Goal: Contribute content: Add original content to the website for others to see

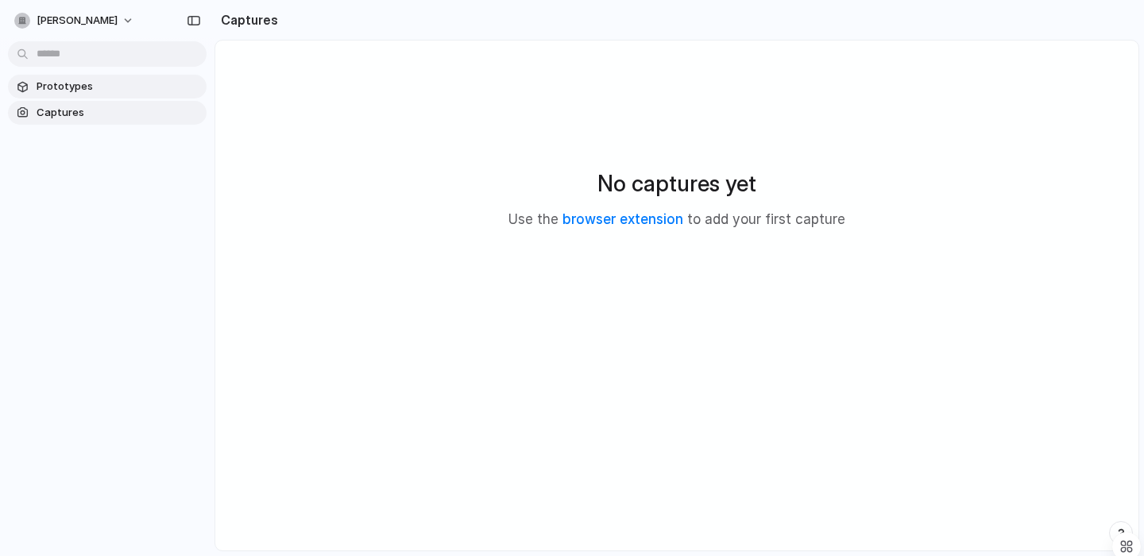
click at [90, 84] on span "Prototypes" at bounding box center [119, 87] width 164 height 16
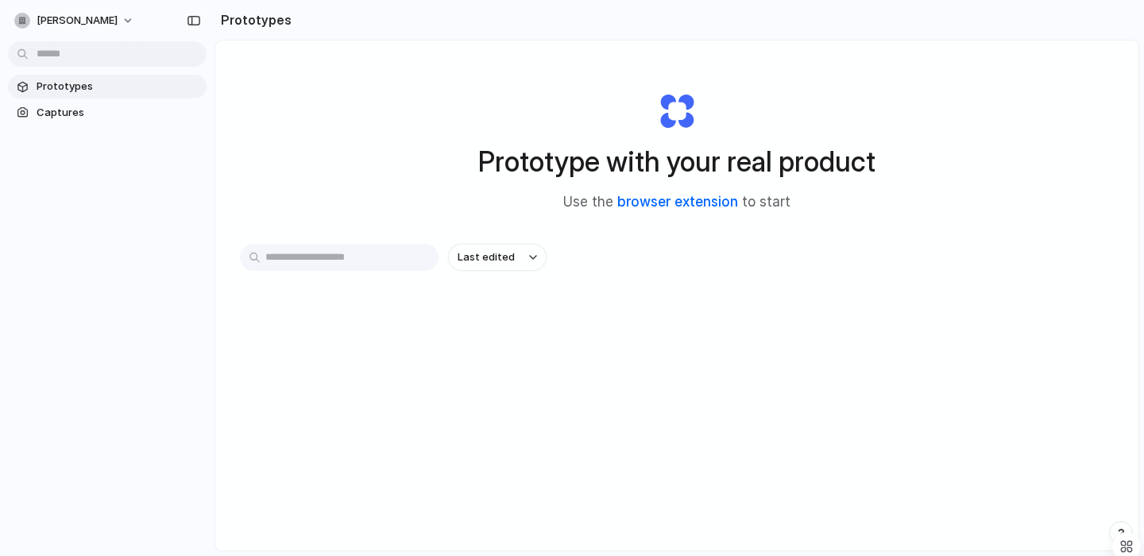
click at [639, 202] on link "browser extension" at bounding box center [677, 202] width 121 height 16
click at [121, 114] on span "Captures" at bounding box center [119, 113] width 164 height 16
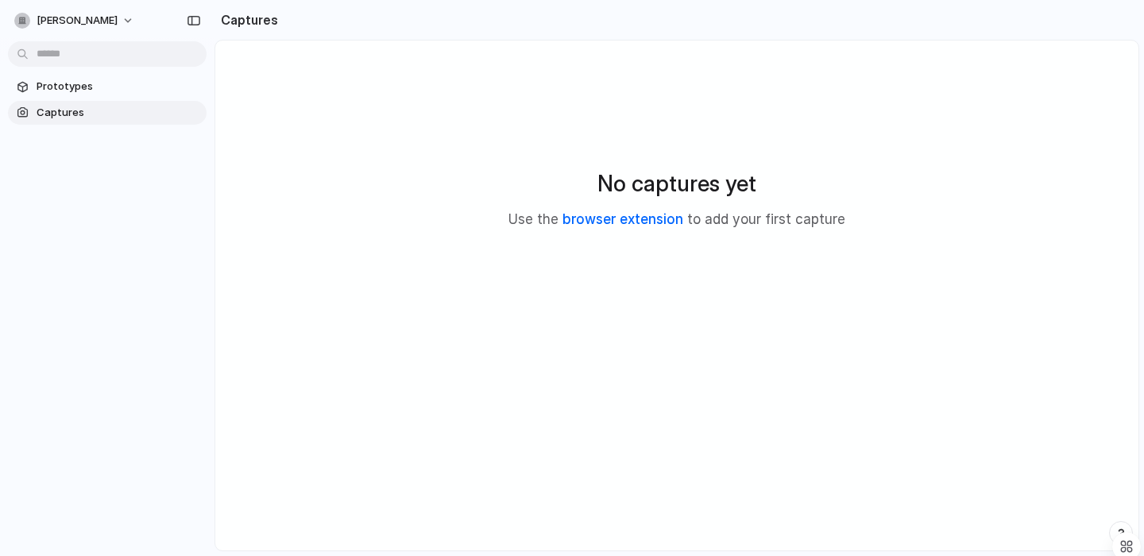
click at [648, 221] on link "browser extension" at bounding box center [622, 219] width 121 height 16
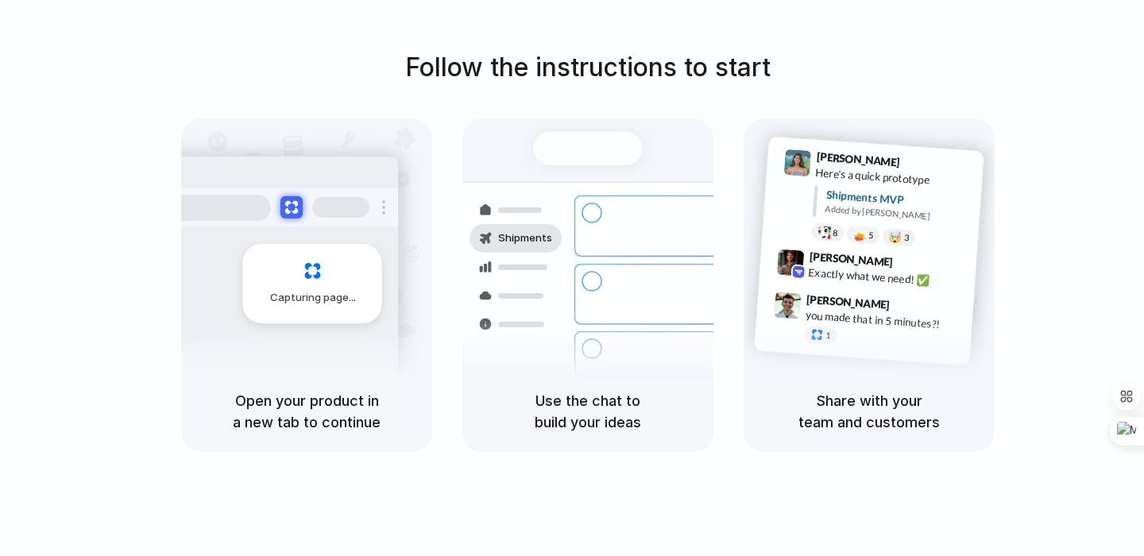
click at [589, 243] on div "Container from Shanghai 40ft • ETA Dec 28 • In transit Express delivery to NYC …" at bounding box center [646, 294] width 168 height 222
click at [559, 388] on div "Use the chat to build your ideas" at bounding box center [587, 411] width 251 height 81
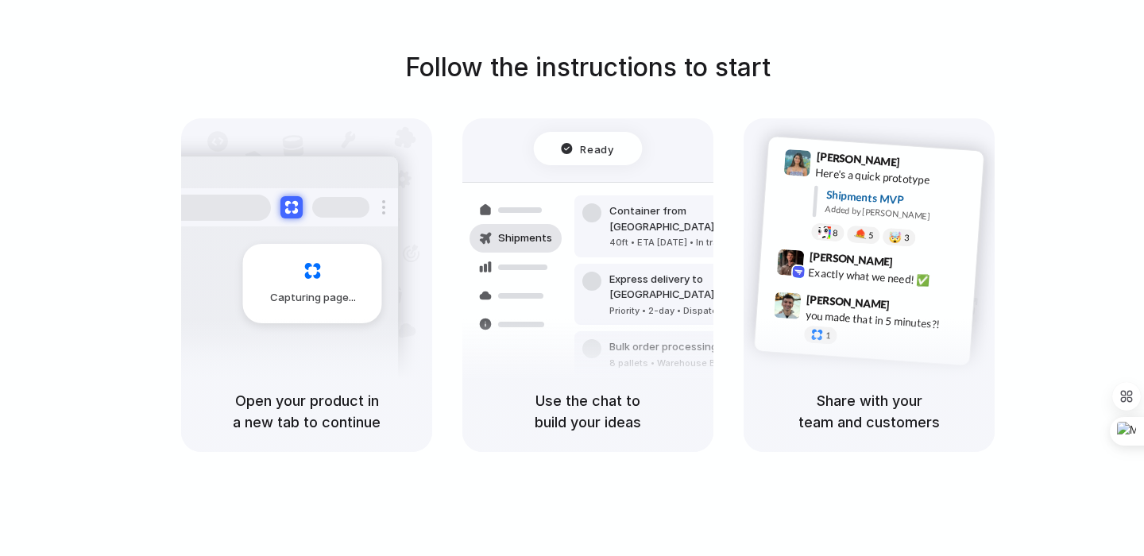
click at [357, 404] on h5 "Open your product in a new tab to continue" at bounding box center [306, 411] width 213 height 43
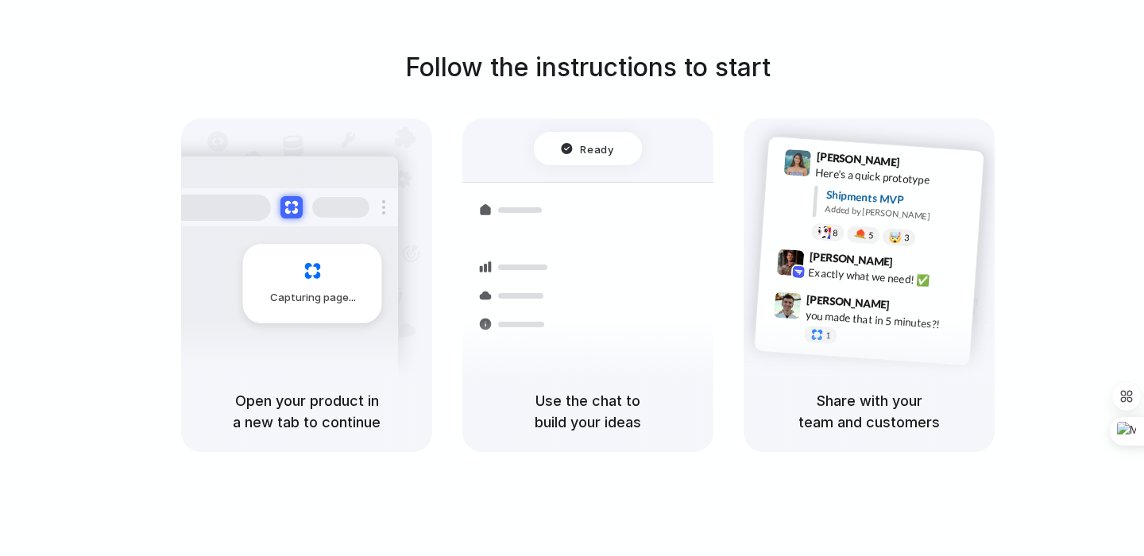
click at [879, 408] on h5 "Share with your team and customers" at bounding box center [869, 411] width 213 height 43
click at [572, 278] on div at bounding box center [572, 278] width 0 height 0
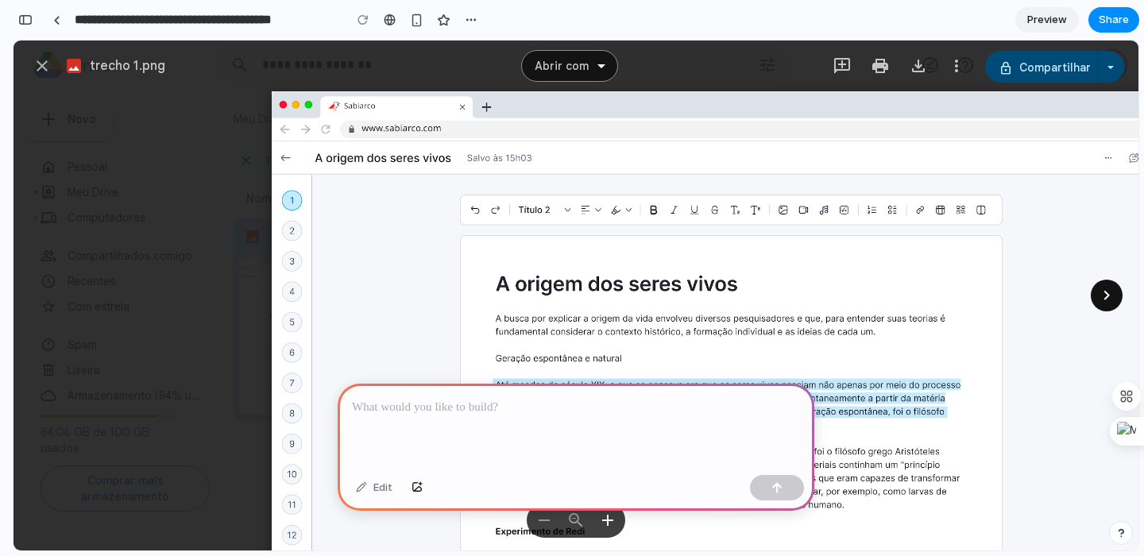
click at [46, 62] on icon "Fechar" at bounding box center [42, 65] width 11 height 11
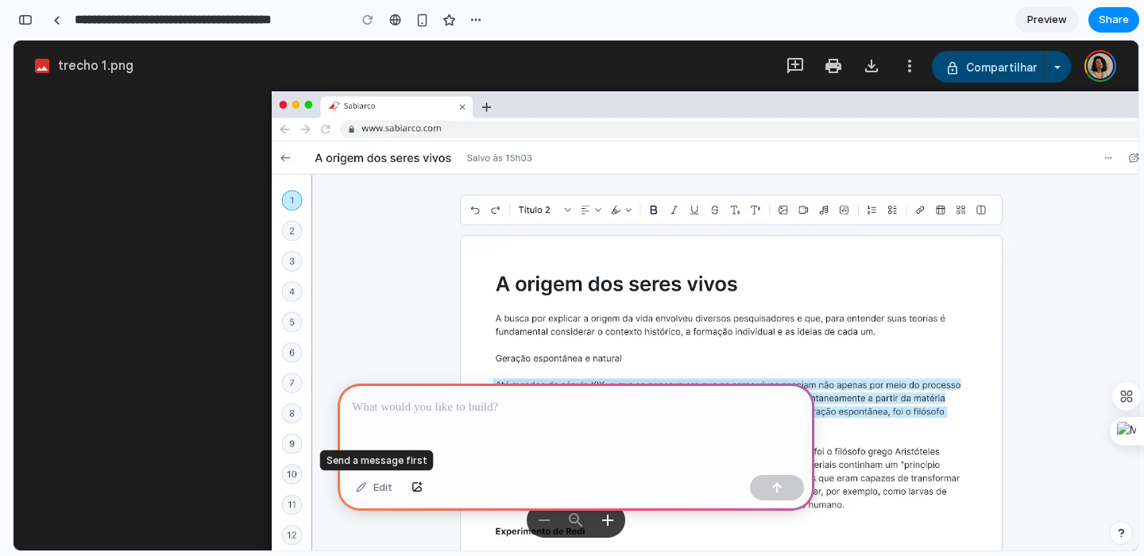
click at [377, 486] on div "Edit" at bounding box center [374, 487] width 52 height 25
click at [419, 489] on div "button" at bounding box center [416, 488] width 11 height 10
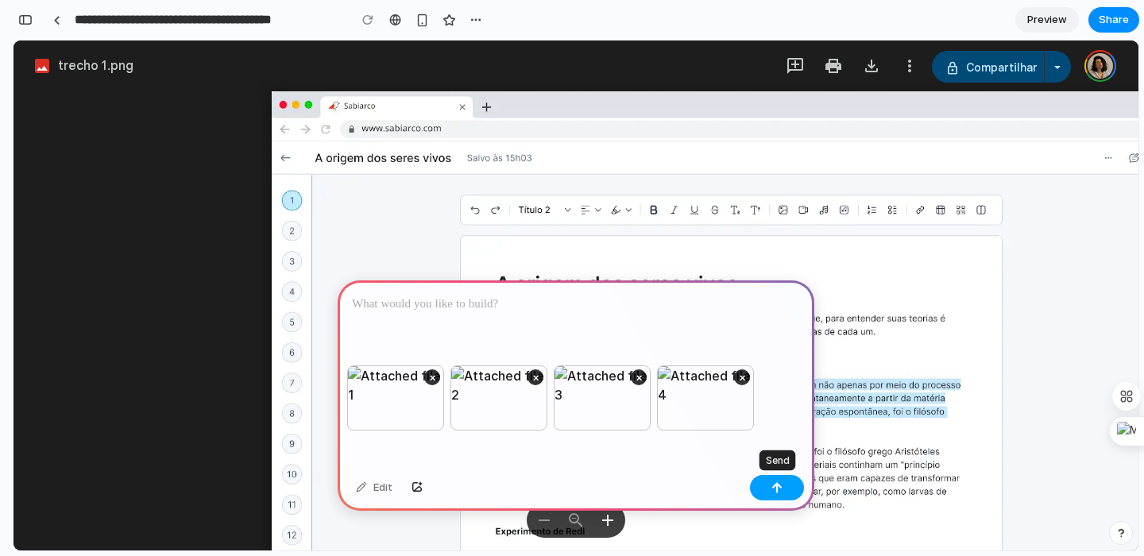
click at [774, 489] on div "button" at bounding box center [776, 487] width 11 height 11
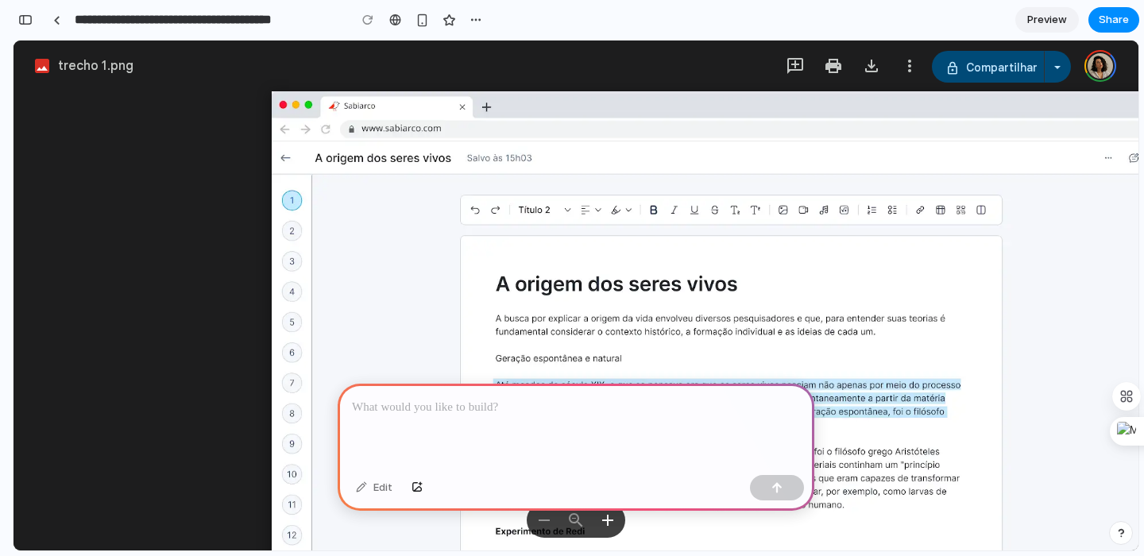
click at [587, 241] on img "Exibindo trecho 1.png" at bounding box center [728, 387] width 913 height 593
click at [546, 527] on div "Diminuir o zoom" at bounding box center [544, 520] width 19 height 19
click at [421, 481] on button "button" at bounding box center [417, 487] width 27 height 25
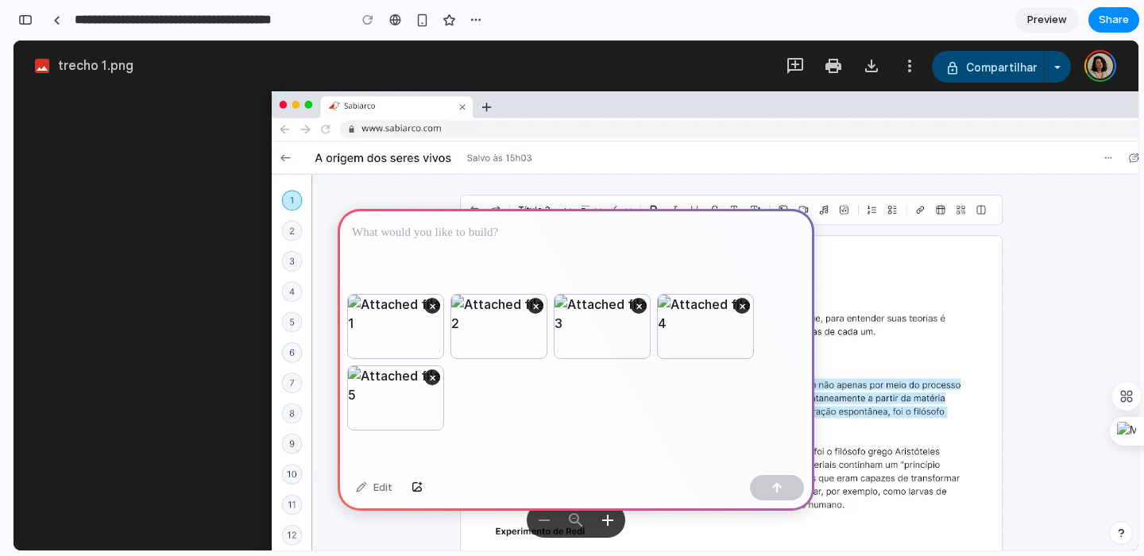
click at [416, 237] on p at bounding box center [576, 232] width 448 height 19
click at [775, 483] on div "button" at bounding box center [776, 487] width 11 height 11
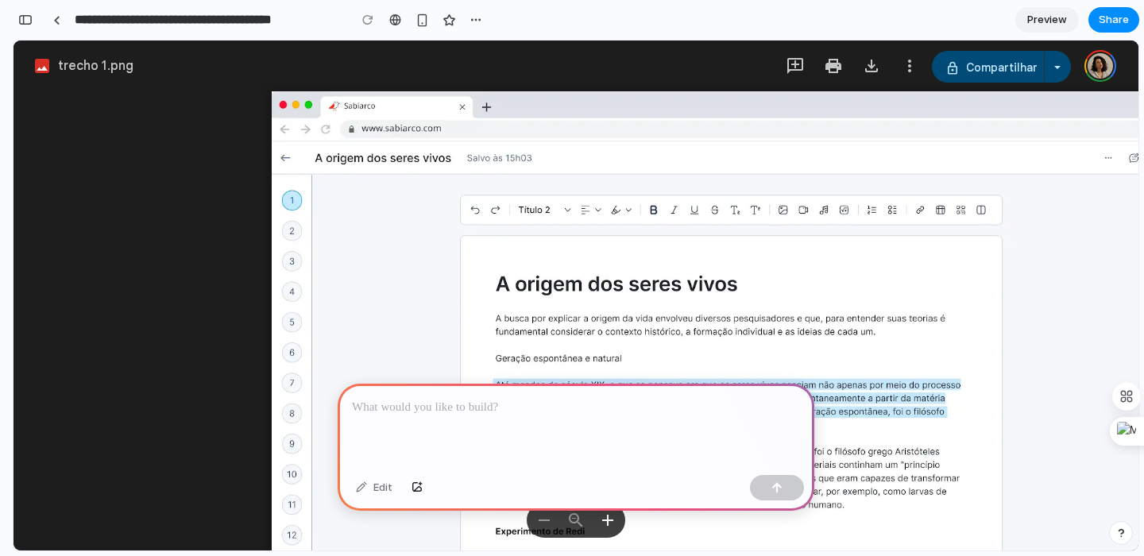
click at [520, 415] on p at bounding box center [576, 407] width 448 height 19
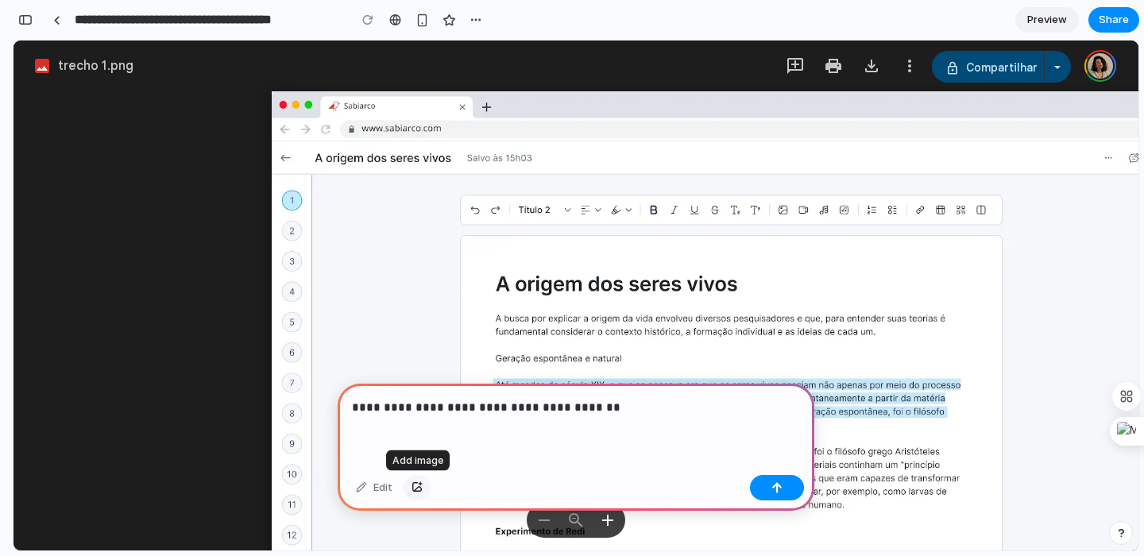
click at [419, 485] on div "button" at bounding box center [416, 488] width 11 height 10
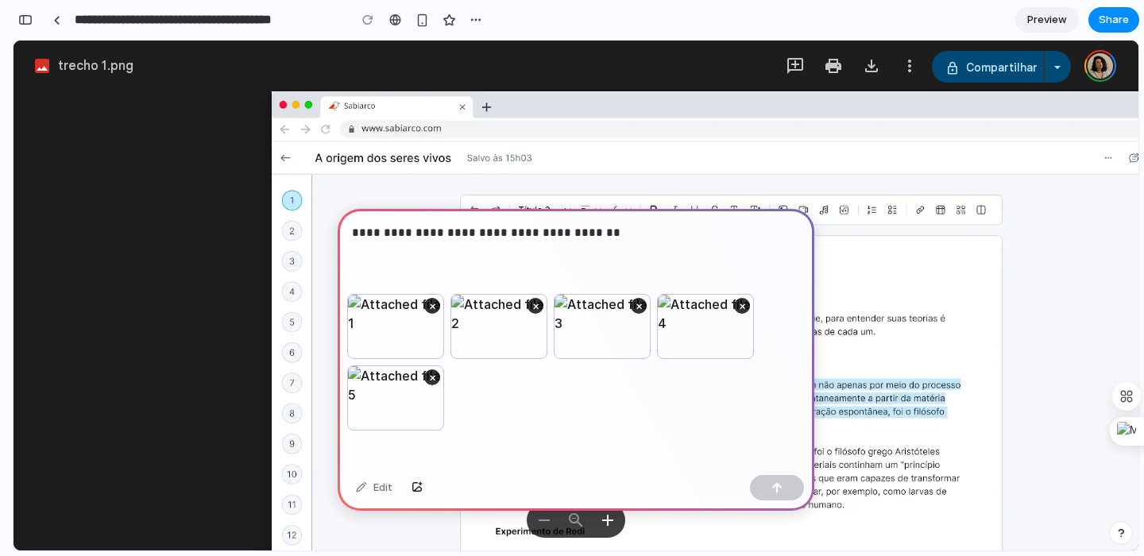
click at [597, 240] on p "**********" at bounding box center [576, 232] width 448 height 19
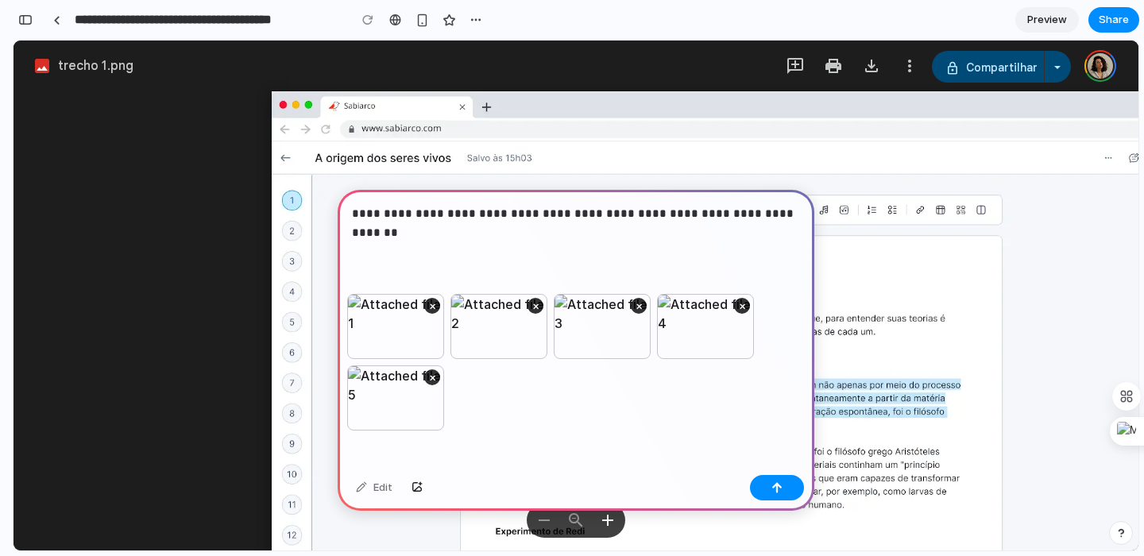
drag, startPoint x: 448, startPoint y: 230, endPoint x: 343, endPoint y: 230, distance: 104.9
click at [343, 230] on div "**********" at bounding box center [576, 242] width 477 height 104
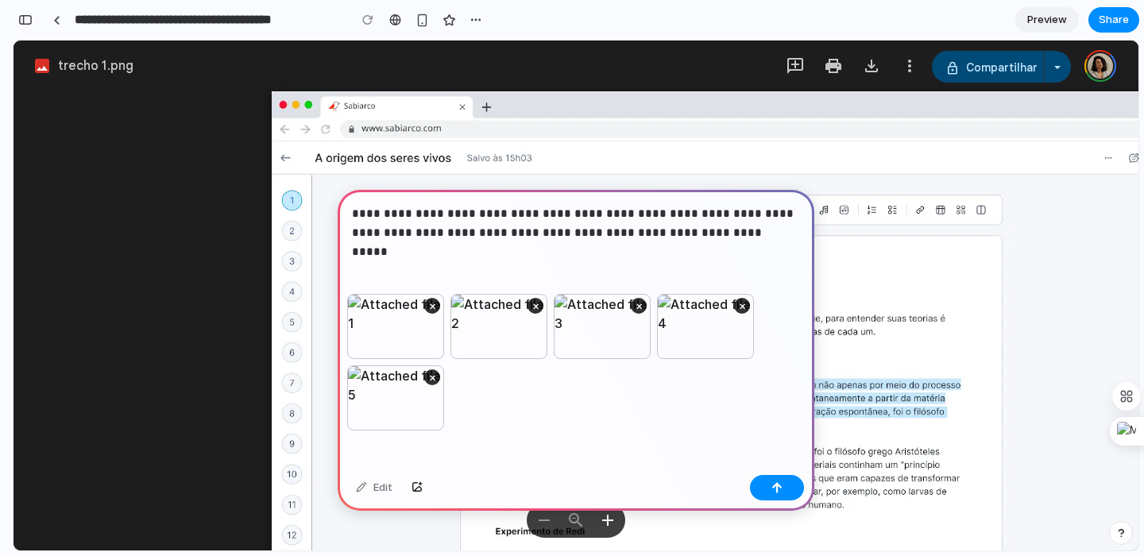
drag, startPoint x: 631, startPoint y: 234, endPoint x: 755, endPoint y: 240, distance: 124.8
click at [755, 240] on p "**********" at bounding box center [576, 223] width 448 height 38
click at [779, 485] on div "button" at bounding box center [776, 487] width 11 height 11
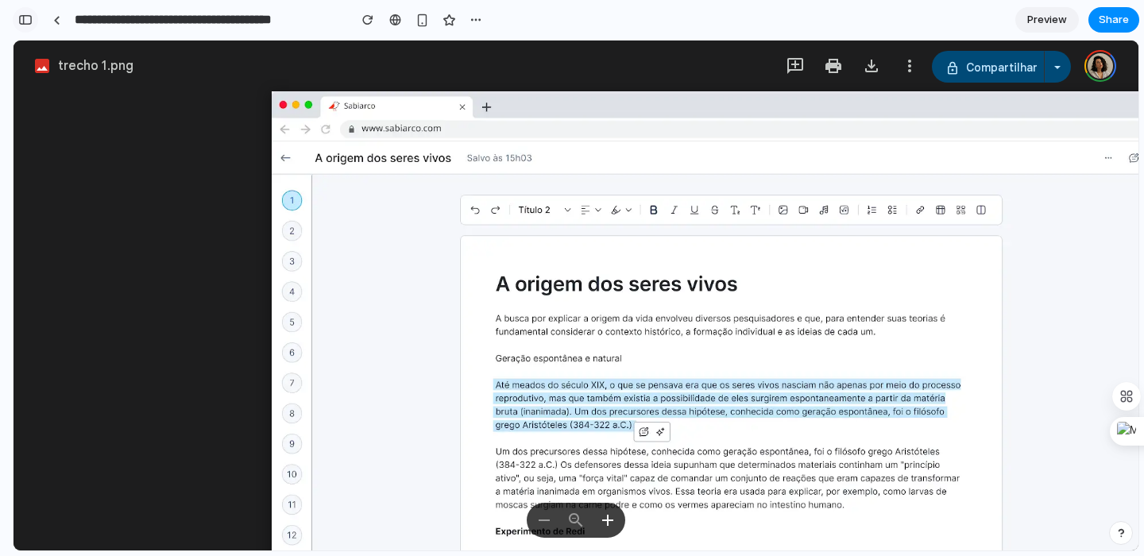
click at [22, 26] on button "button" at bounding box center [25, 19] width 25 height 25
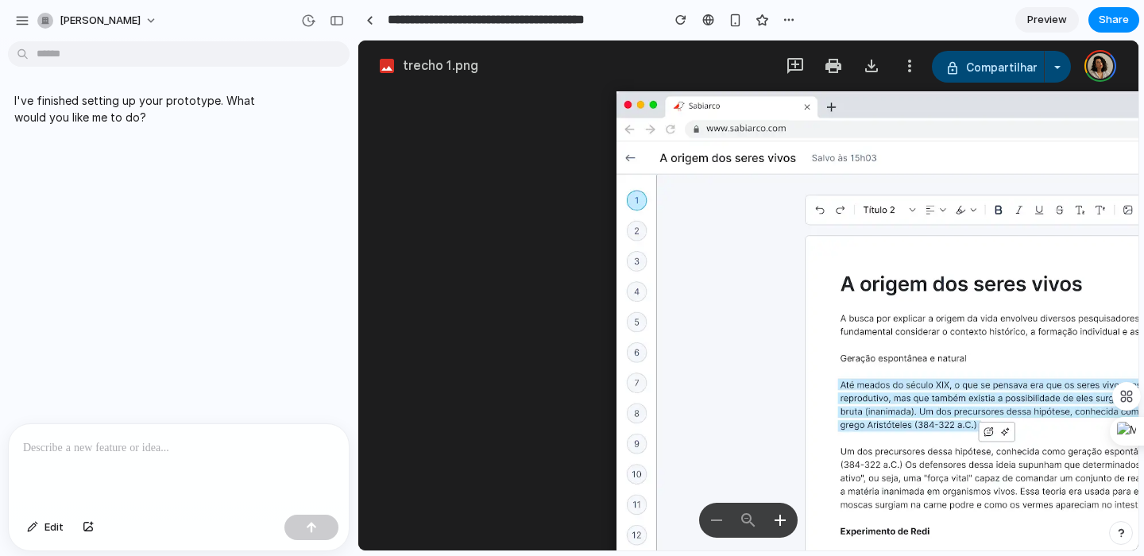
click at [739, 439] on img at bounding box center [1072, 387] width 913 height 593
drag, startPoint x: 630, startPoint y: 350, endPoint x: 719, endPoint y: 213, distance: 163.7
click at [330, 24] on div "button" at bounding box center [337, 20] width 14 height 11
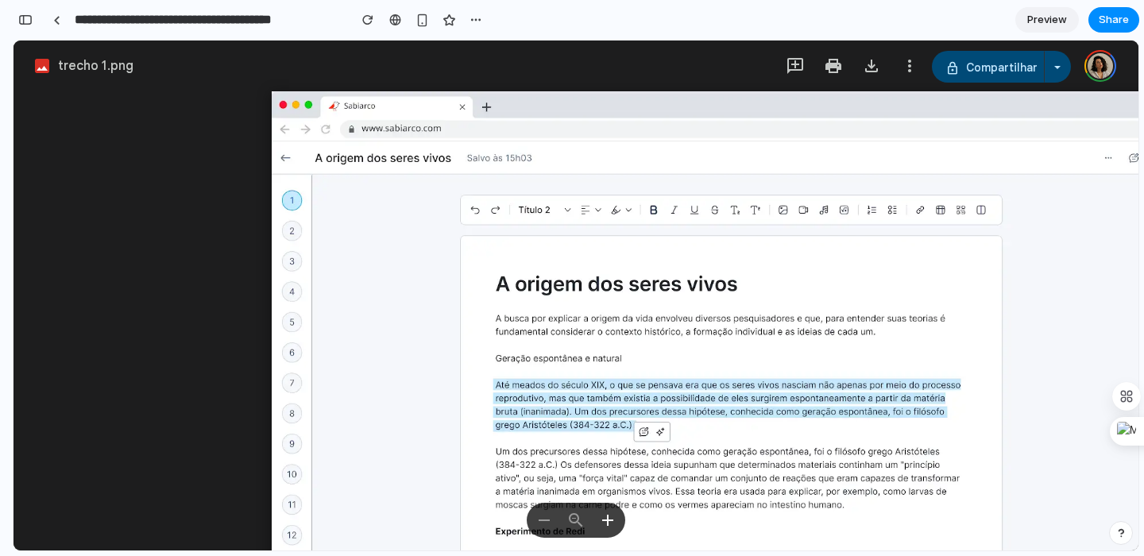
click at [1067, 23] on link "Preview" at bounding box center [1047, 19] width 64 height 25
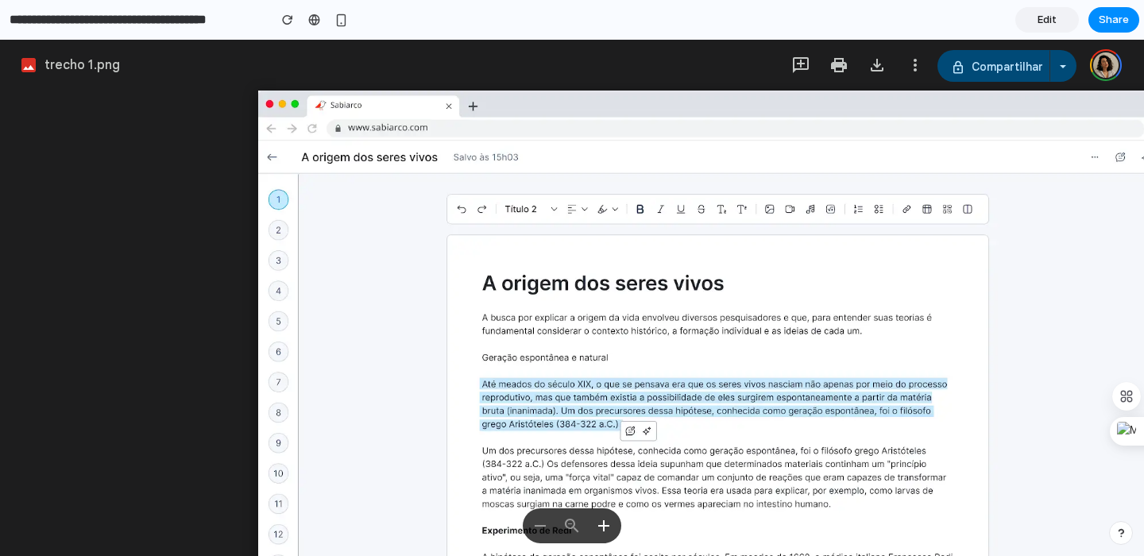
click at [1030, 75] on div "Compartilhar" at bounding box center [993, 66] width 113 height 32
click at [1057, 66] on div at bounding box center [1062, 66] width 27 height 32
click at [891, 64] on div at bounding box center [877, 65] width 32 height 32
click at [862, 75] on div "Salvar alterações Compartilhar" at bounding box center [928, 65] width 299 height 32
click at [810, 64] on div at bounding box center [800, 65] width 19 height 19
